Goal: Task Accomplishment & Management: Manage account settings

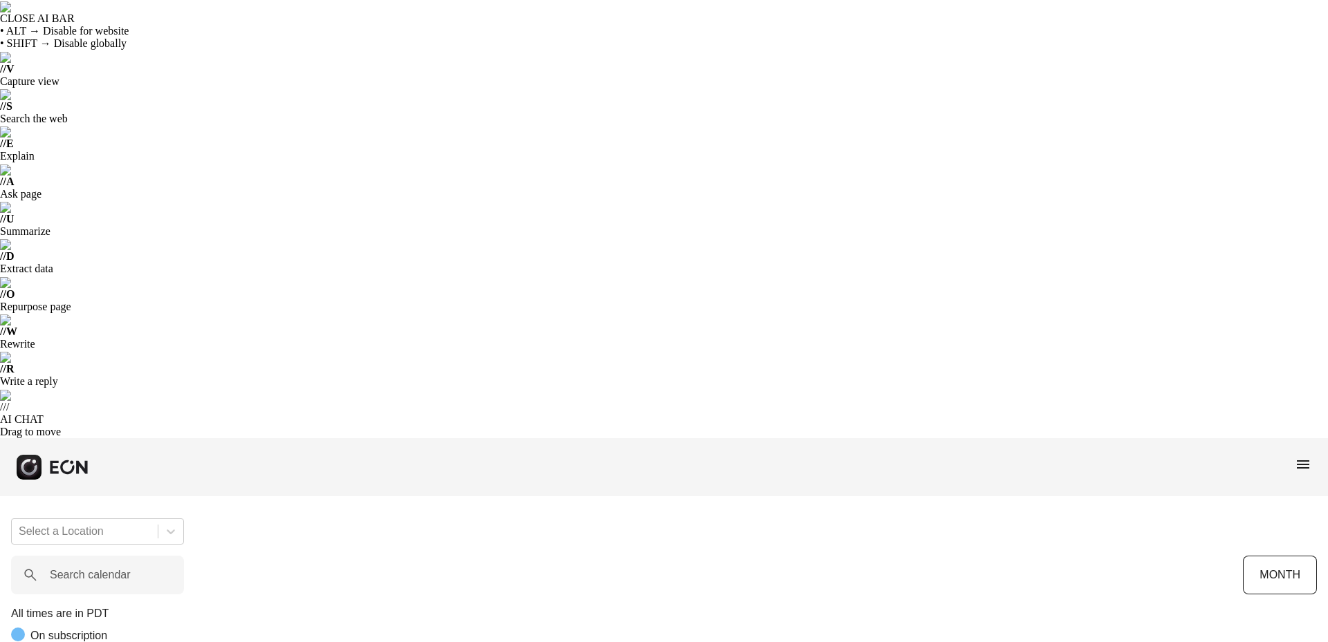
scroll to position [0, 229]
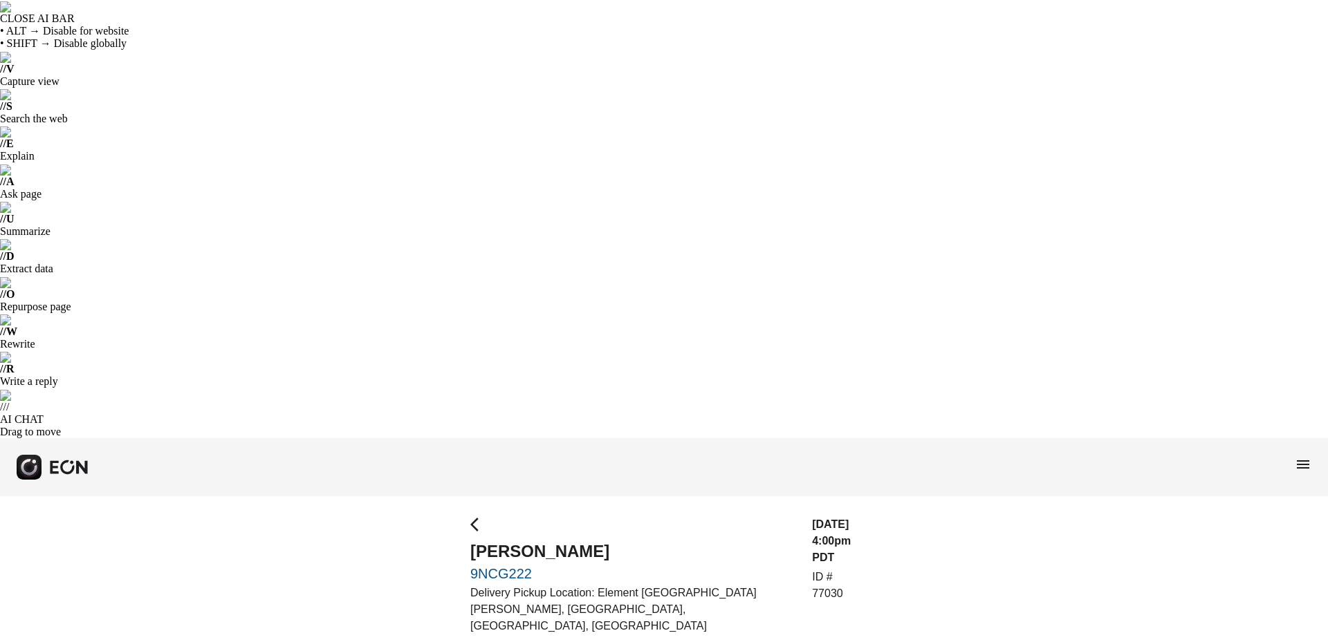
click at [474, 516] on span "arrow_back_ios" at bounding box center [478, 524] width 17 height 17
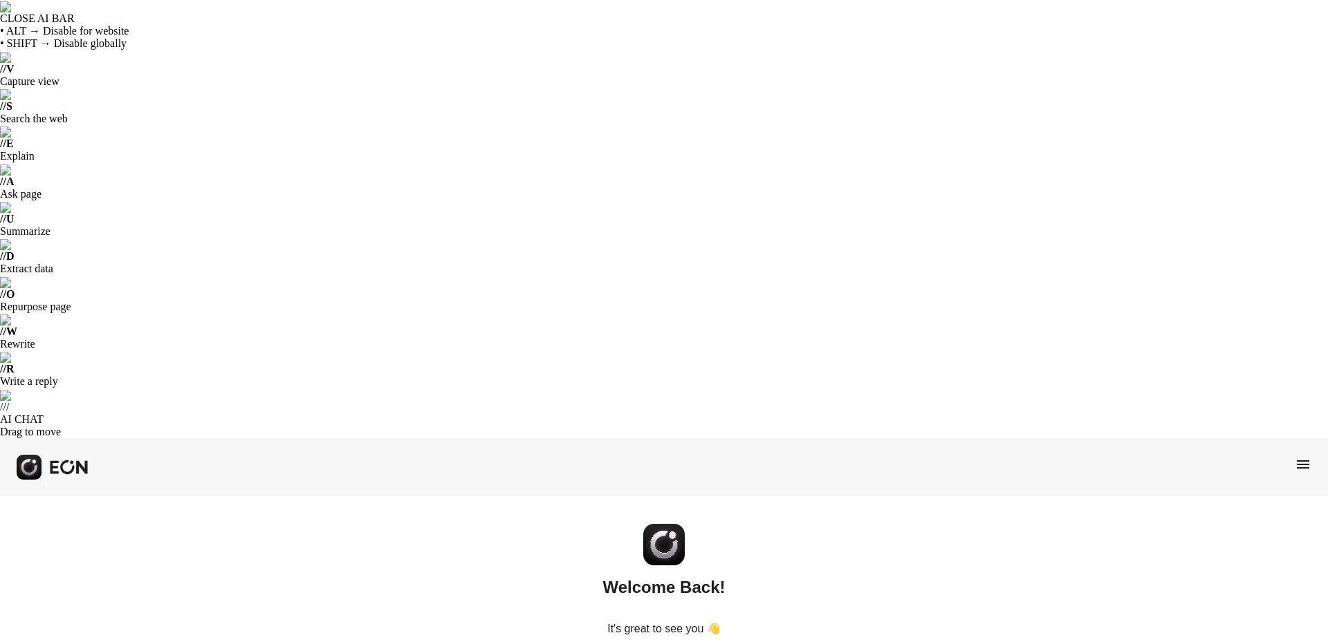
type input "**********"
